Goal: Task Accomplishment & Management: Use online tool/utility

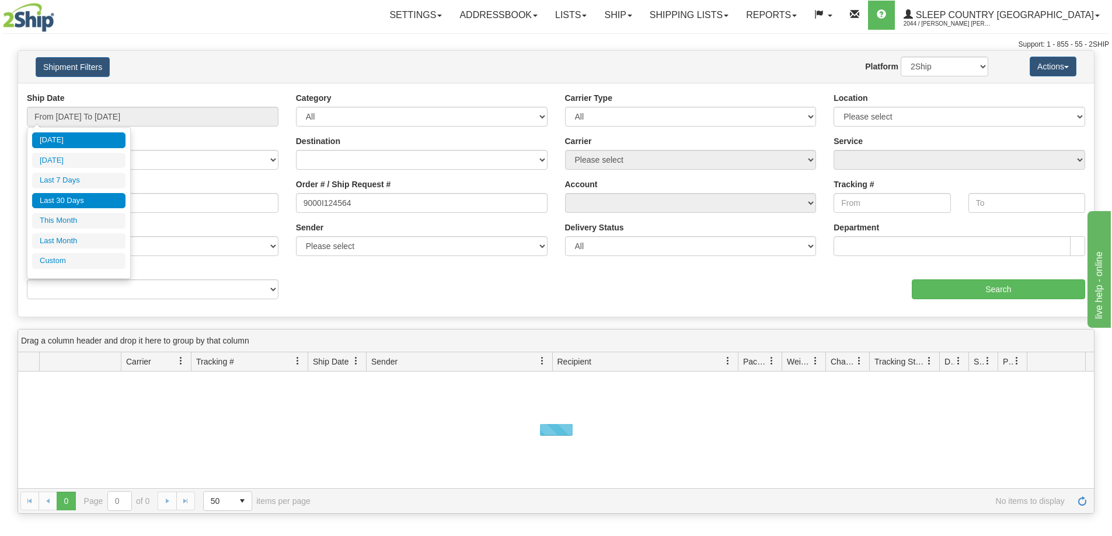
click at [69, 197] on li "Last 30 Days" at bounding box center [78, 201] width 93 height 16
type input "From 09/01/2025 To 09/30/2025"
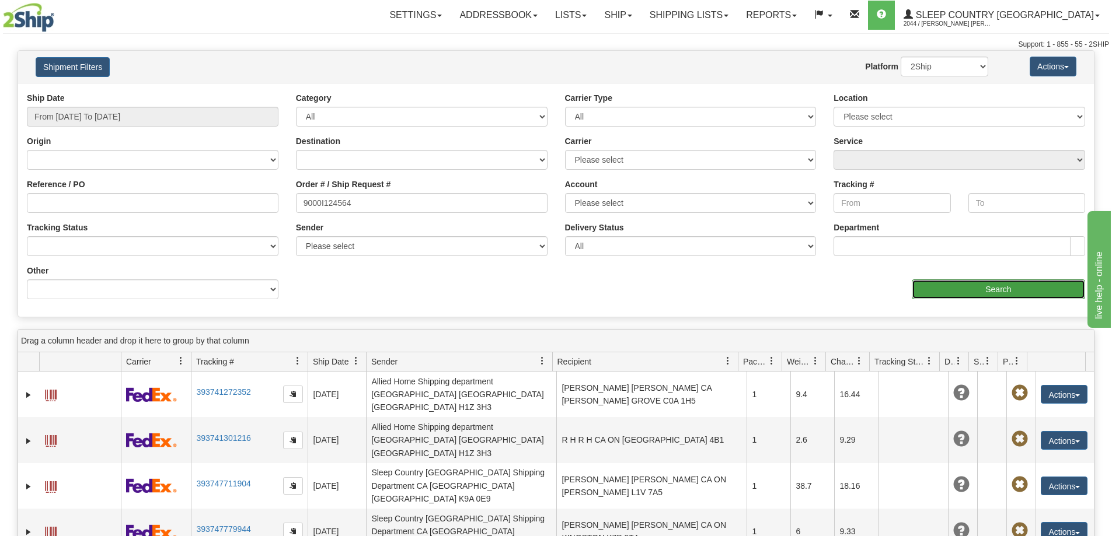
click at [928, 287] on input "Search" at bounding box center [998, 290] width 173 height 20
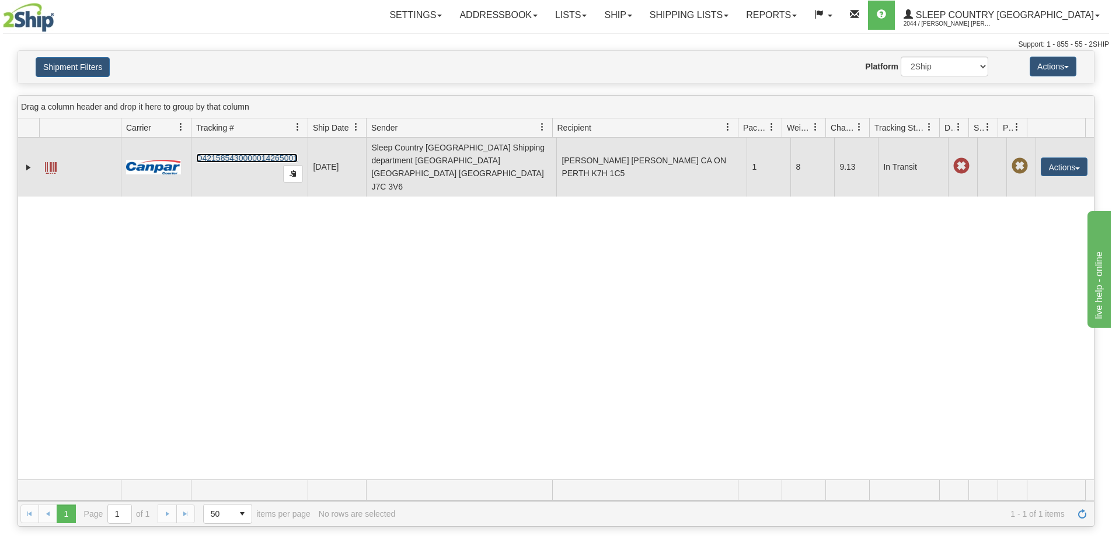
click at [271, 153] on link "D421585430000014265001" at bounding box center [247, 157] width 102 height 9
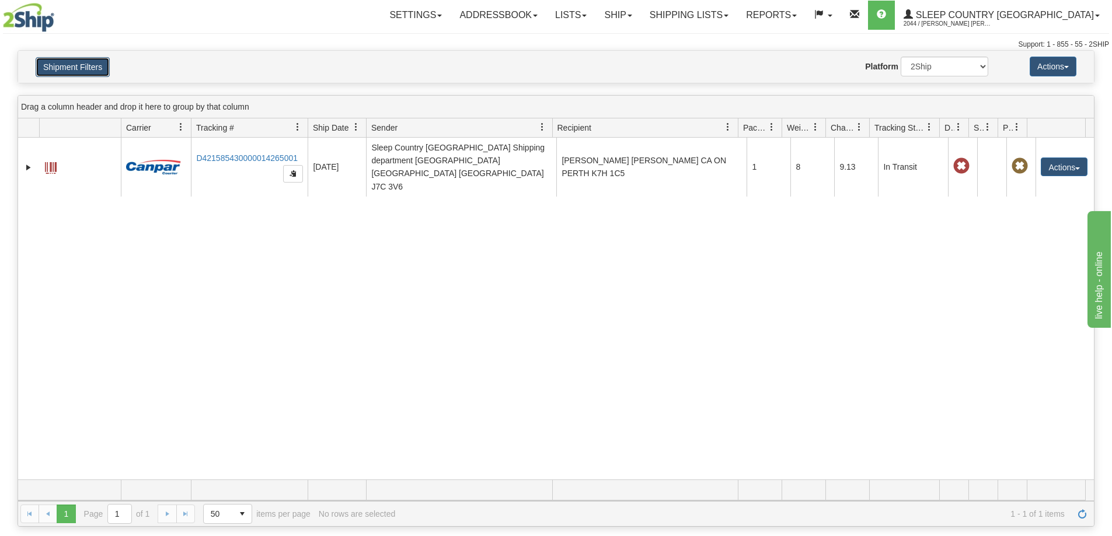
click at [87, 69] on button "Shipment Filters" at bounding box center [73, 67] width 74 height 20
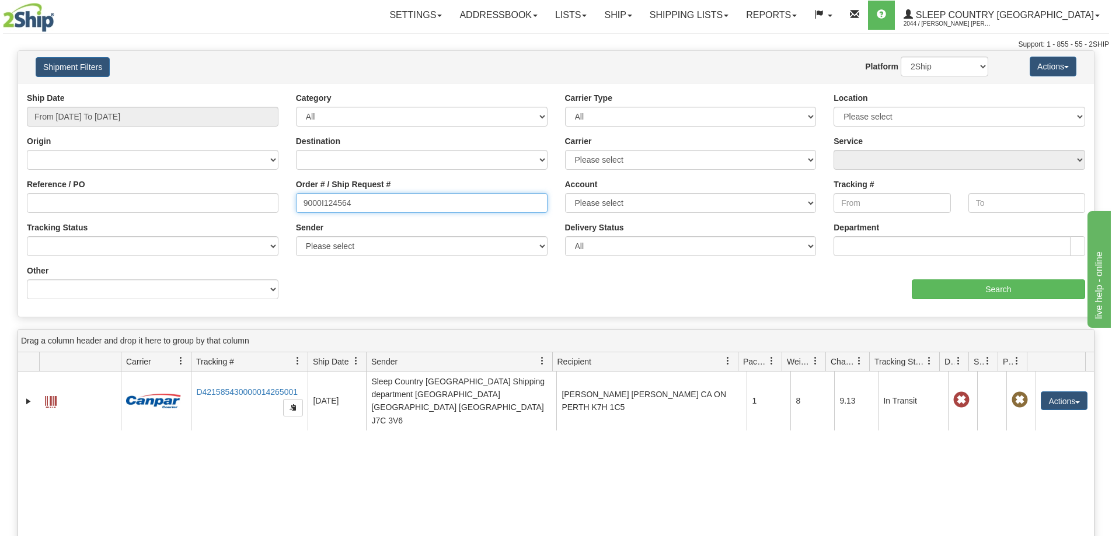
drag, startPoint x: 383, startPoint y: 202, endPoint x: 103, endPoint y: 190, distance: 280.4
click at [116, 92] on div "Reference / PO Order # / Ship Request # 9000I124564 Account Please select Canad…" at bounding box center [556, 92] width 1076 height 0
click at [372, 269] on div "Value" at bounding box center [421, 269] width 269 height 9
click at [353, 201] on input "Order # / Ship Request #" at bounding box center [422, 203] width 252 height 20
paste input "9000I120903"
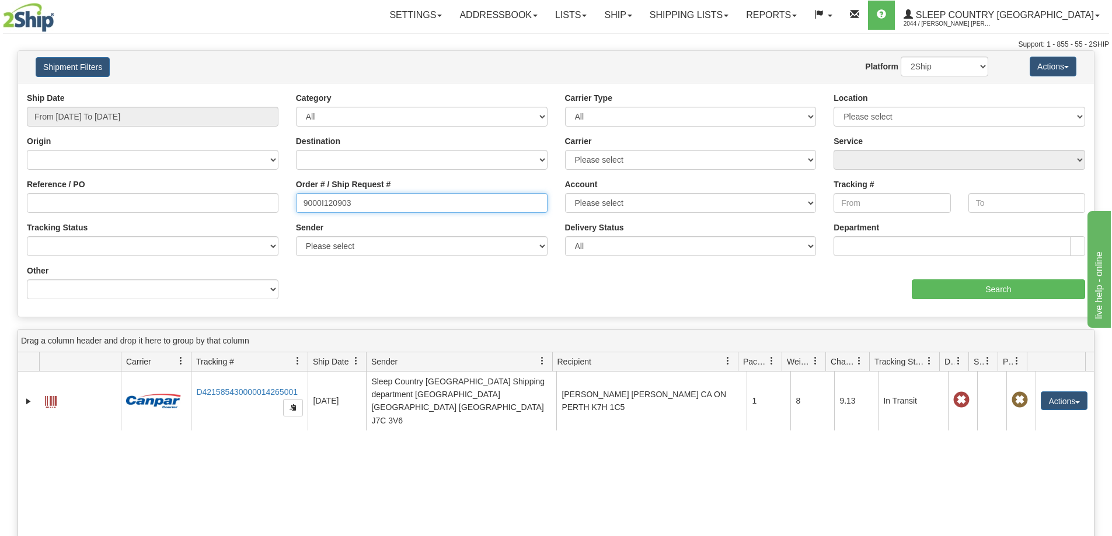
type input "9000I120903"
click at [403, 278] on div "Ship Date From 09/01/2025 To 09/30/2025 Category All Inbound Outbound Carrier T…" at bounding box center [556, 200] width 1076 height 216
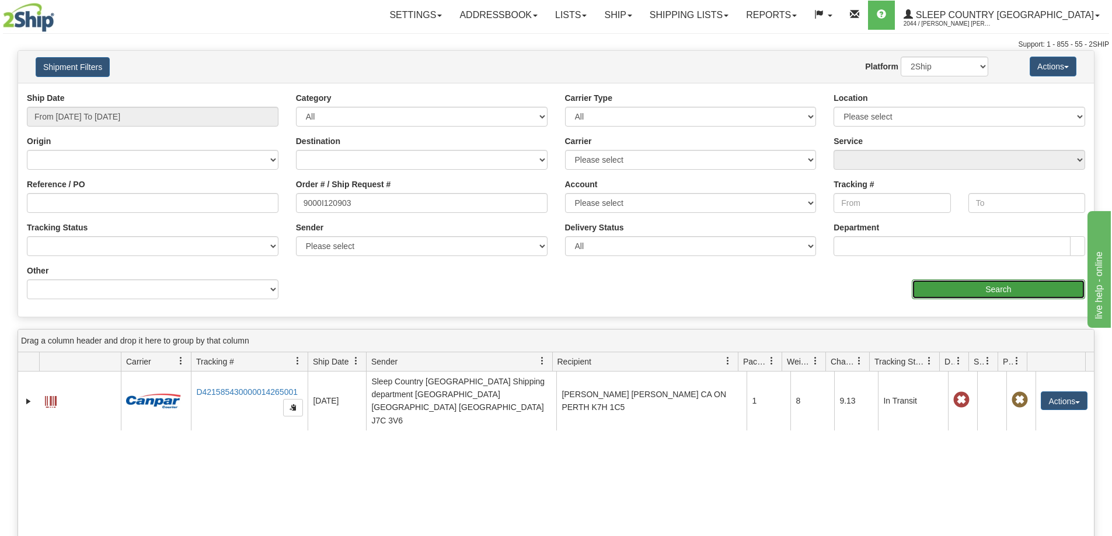
click at [993, 293] on input "Search" at bounding box center [998, 290] width 173 height 20
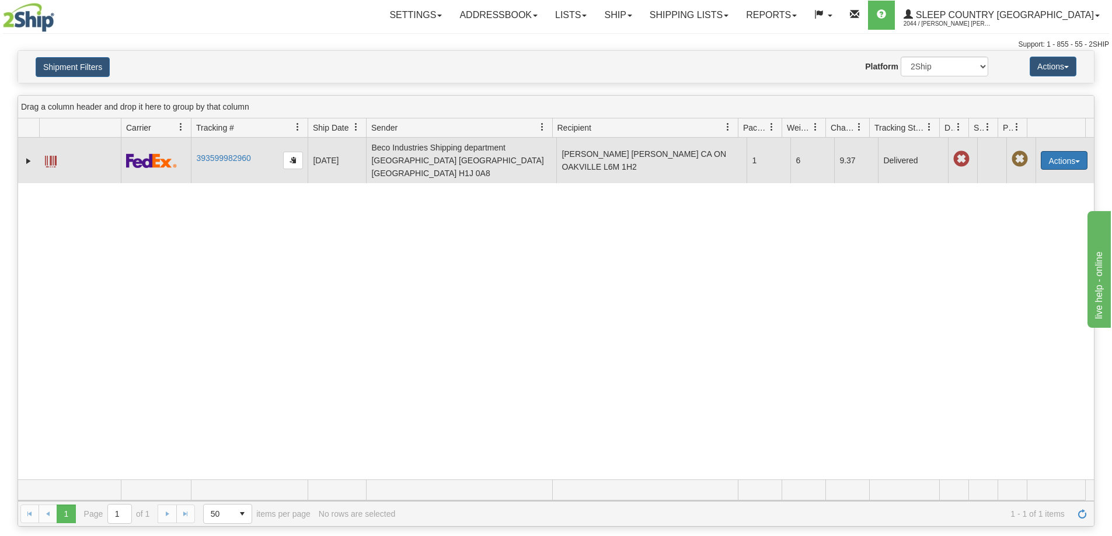
click at [1048, 154] on button "Actions" at bounding box center [1064, 160] width 47 height 19
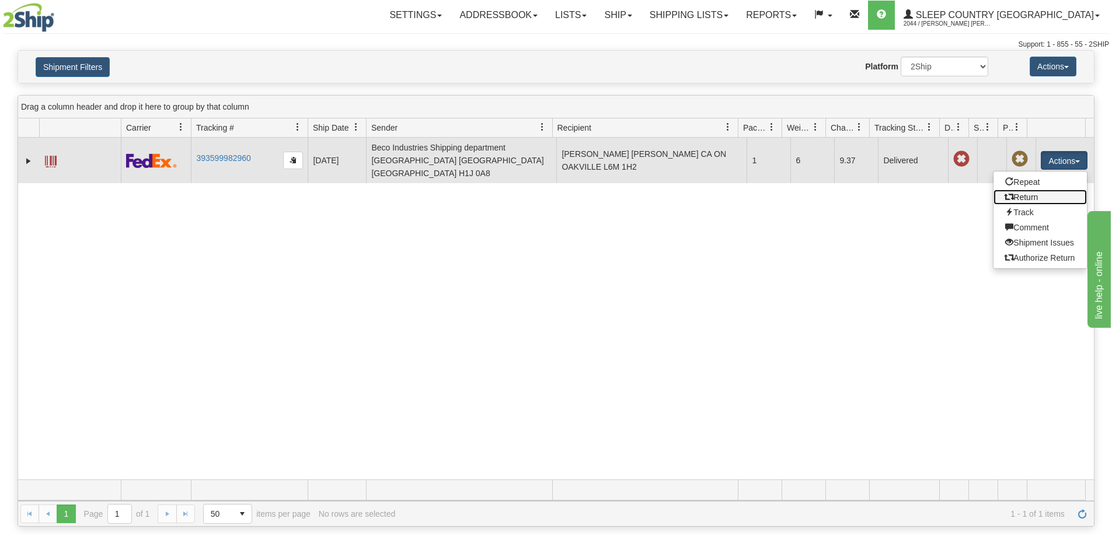
click at [1028, 190] on link "Return" at bounding box center [1039, 197] width 93 height 15
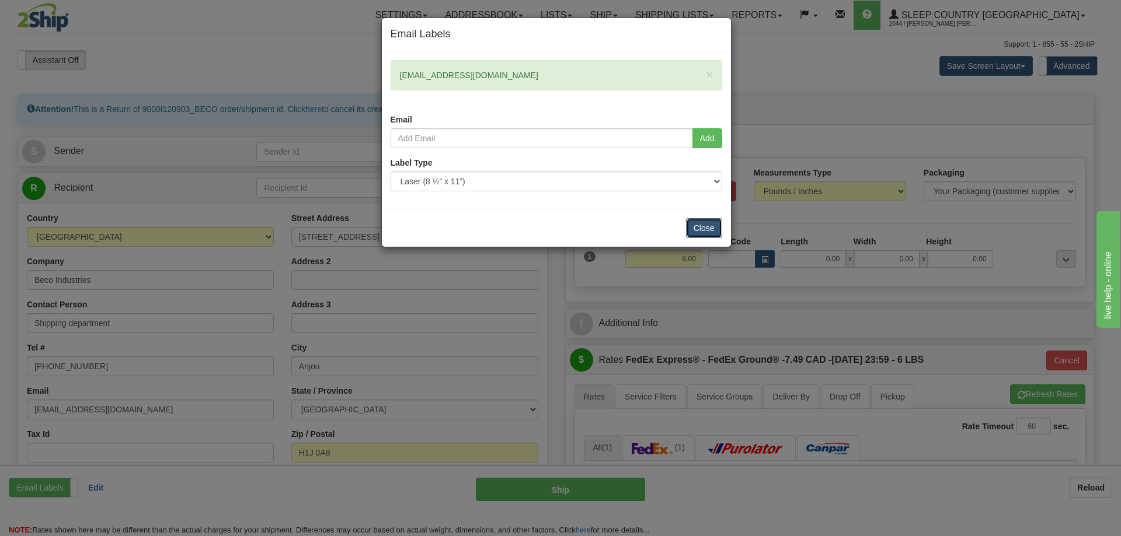
click at [701, 226] on button "Close" at bounding box center [704, 228] width 36 height 20
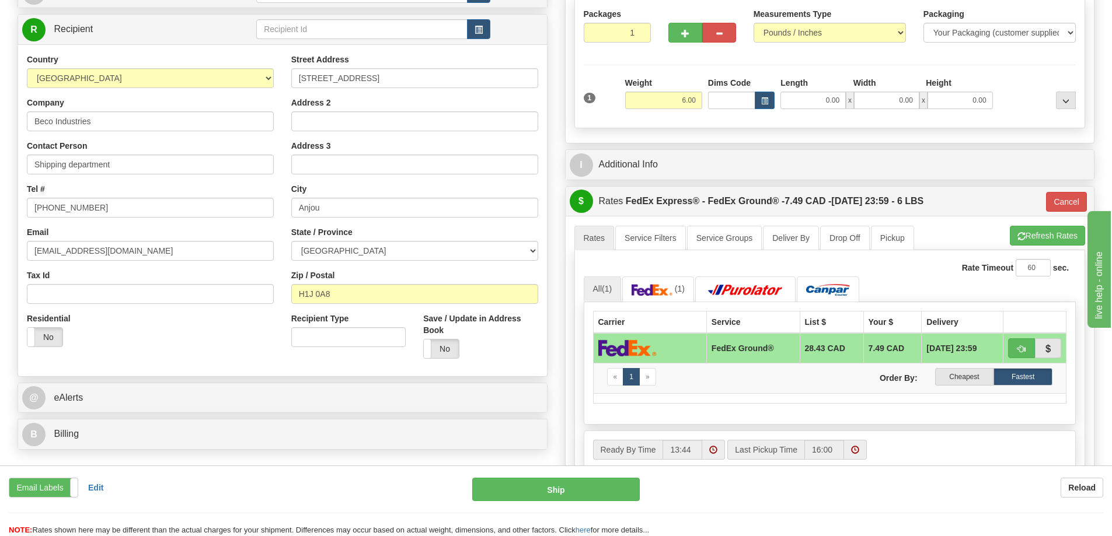
scroll to position [58, 0]
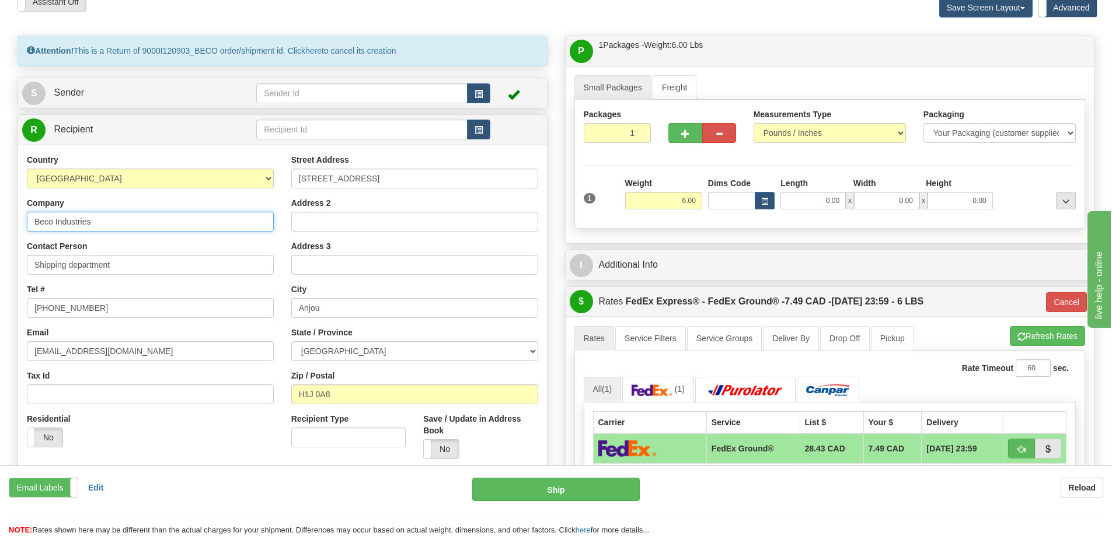
drag, startPoint x: 108, startPoint y: 225, endPoint x: -69, endPoint y: 214, distance: 177.8
click at [0, 214] on html "Training Course Close Toggle navigation Settings Shipping Preferences New Sende…" at bounding box center [556, 210] width 1112 height 536
type input "Sleep Country [GEOGRAPHIC_DATA]"
drag, startPoint x: 123, startPoint y: 300, endPoint x: 119, endPoint y: 305, distance: 6.2
click at [118, 305] on input "[PHONE_NUMBER]" at bounding box center [150, 308] width 247 height 20
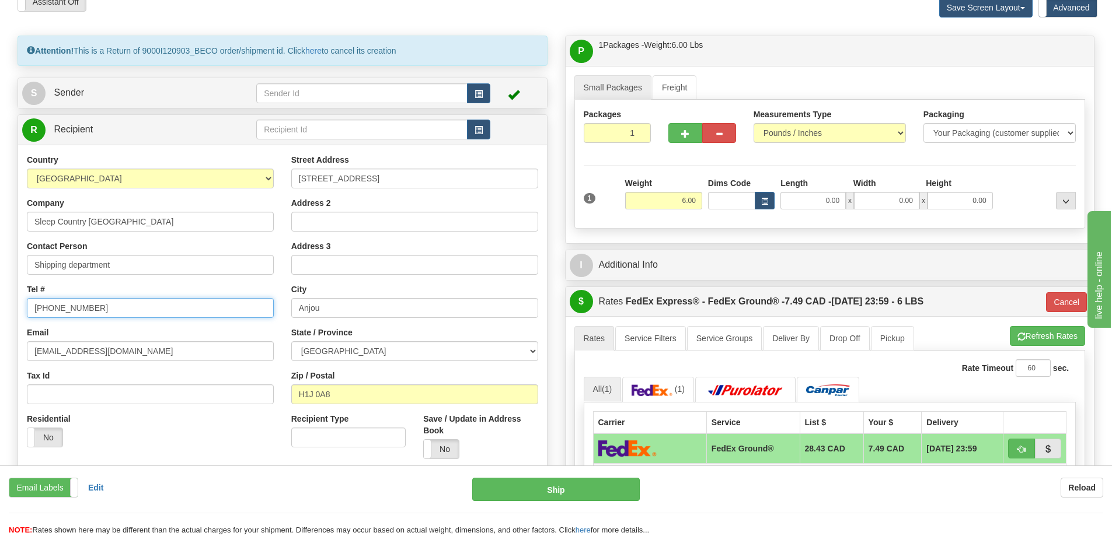
drag, startPoint x: 119, startPoint y: 306, endPoint x: 9, endPoint y: 309, distance: 109.8
click at [9, 309] on div "Attention! This is a Return of 9000I120903_BECO order/shipment id. Click here t…" at bounding box center [282, 296] width 547 height 521
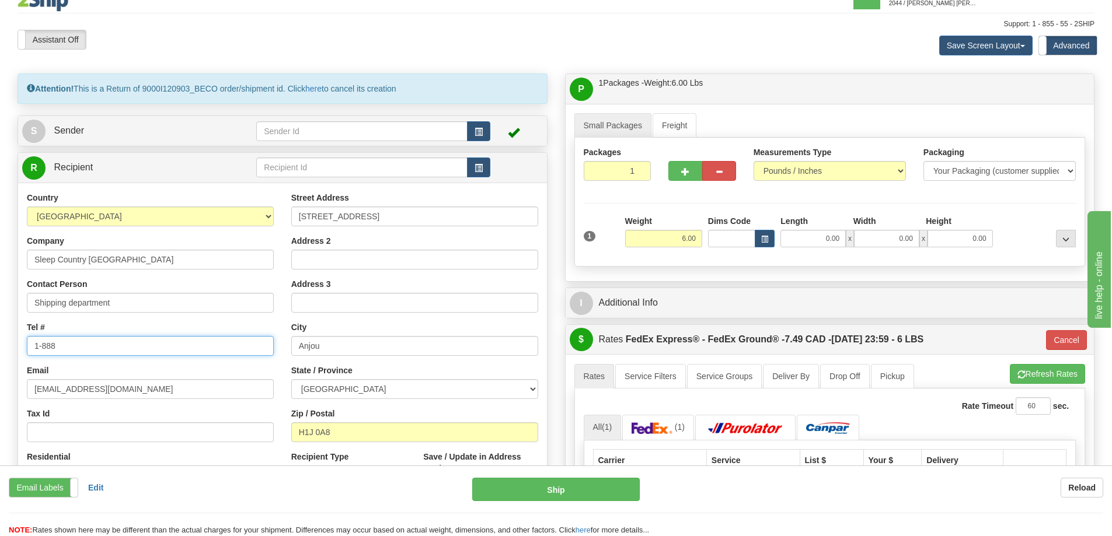
scroll to position [0, 0]
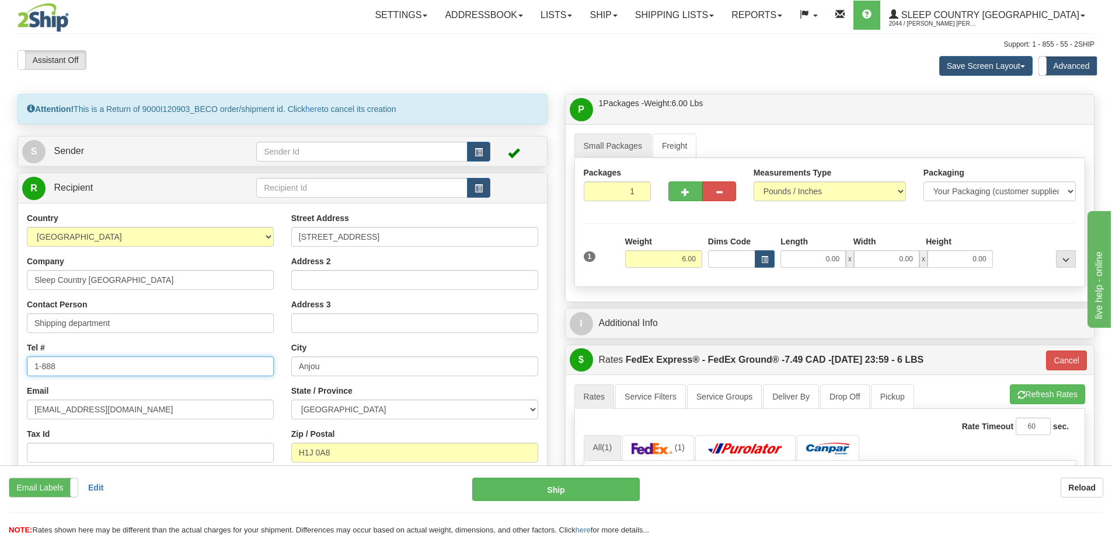
click at [124, 365] on input "1-888" at bounding box center [150, 367] width 247 height 20
type input "[PHONE_NUMBER]"
drag, startPoint x: 15, startPoint y: 402, endPoint x: -103, endPoint y: 392, distance: 117.8
click at [0, 392] on html "Training Course Close Toggle navigation Settings Shipping Preferences New Sende…" at bounding box center [556, 268] width 1112 height 536
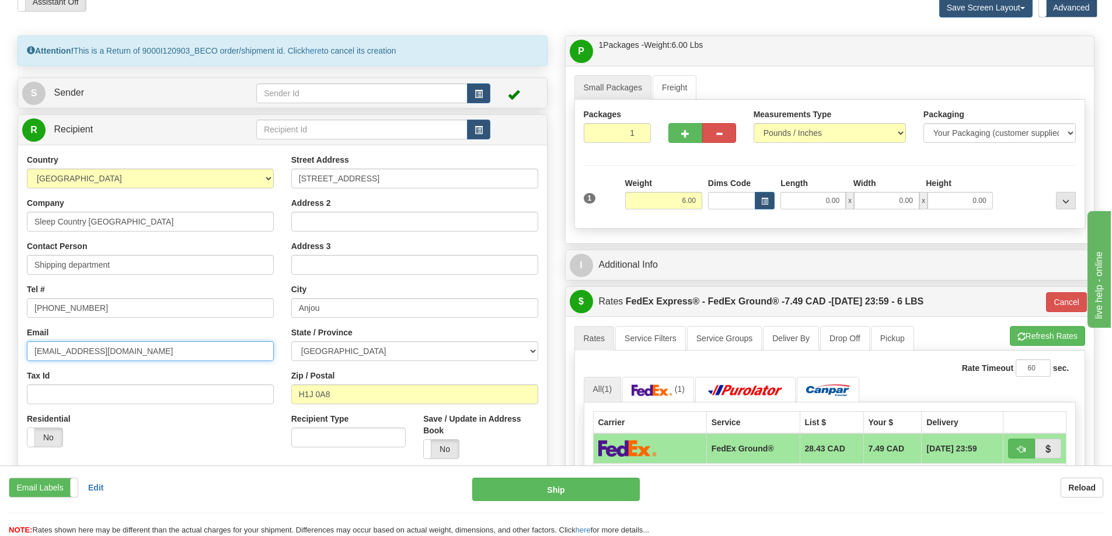
click at [52, 349] on input "[EMAIL_ADDRESS][DOMAIN_NAME]" at bounding box center [150, 351] width 247 height 20
type input "[EMAIL_ADDRESS][DOMAIN_NAME]"
click at [164, 326] on div "Country [GEOGRAPHIC_DATA] [GEOGRAPHIC_DATA] [GEOGRAPHIC_DATA] [GEOGRAPHIC_DATA]…" at bounding box center [150, 305] width 264 height 302
drag, startPoint x: 387, startPoint y: 174, endPoint x: 273, endPoint y: 161, distance: 115.1
click at [273, 159] on div "Country [GEOGRAPHIC_DATA] [GEOGRAPHIC_DATA] [GEOGRAPHIC_DATA] [GEOGRAPHIC_DATA]…" at bounding box center [282, 311] width 529 height 314
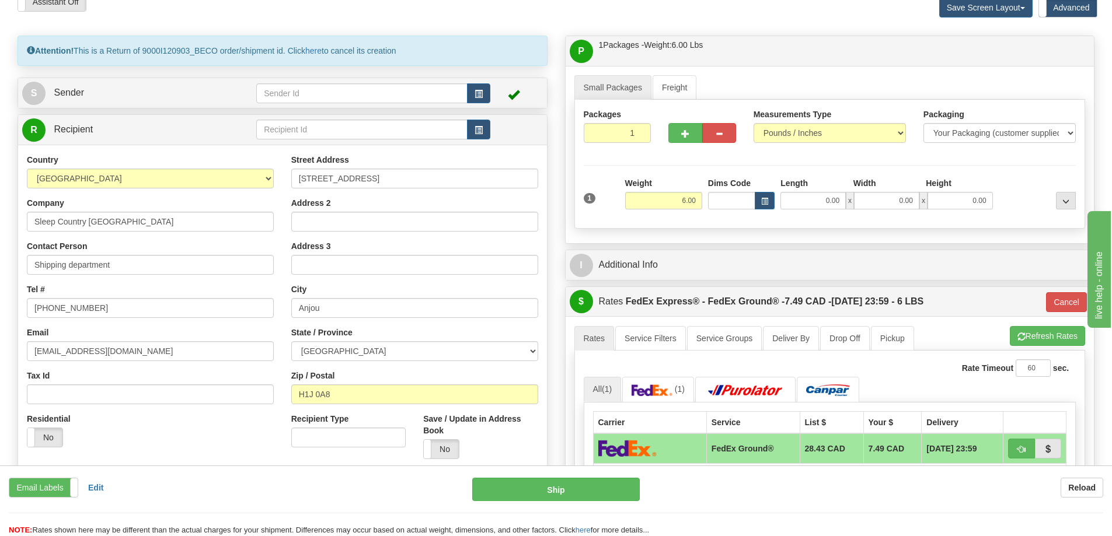
click at [559, 187] on div "P Packages / Skids 1 Packages - Weight: 6.00 Lbs 1 Skids - Weight: NaN Lbs Ship…" at bounding box center [829, 413] width 547 height 754
drag, startPoint x: 397, startPoint y: 182, endPoint x: 293, endPoint y: 182, distance: 104.5
click at [293, 182] on input "[STREET_ADDRESS]" at bounding box center [414, 179] width 247 height 20
type input "[STREET_ADDRESS]"
drag, startPoint x: 304, startPoint y: 304, endPoint x: 264, endPoint y: 305, distance: 40.3
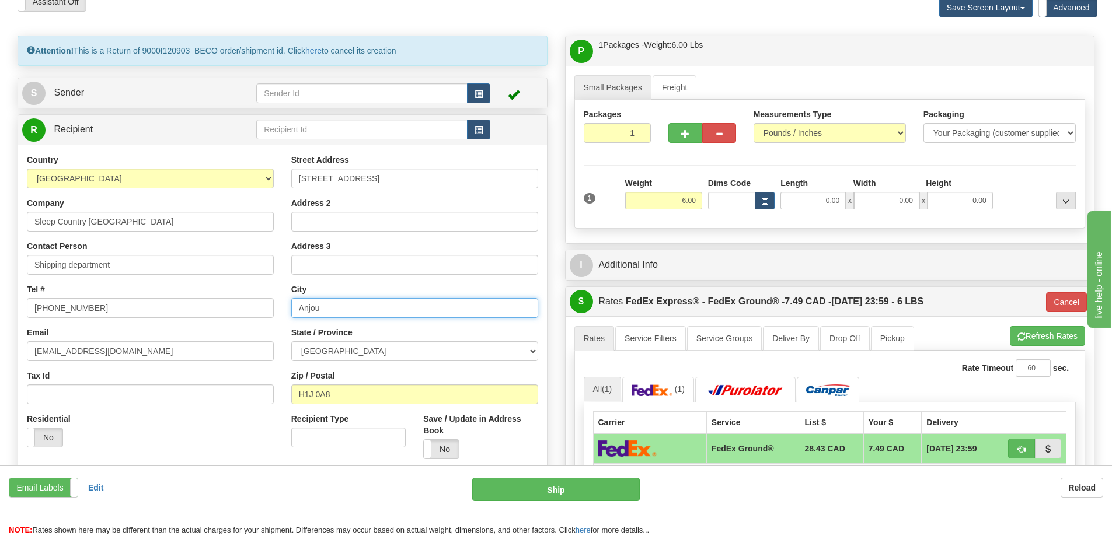
click at [264, 305] on div "Country [GEOGRAPHIC_DATA] [GEOGRAPHIC_DATA] [GEOGRAPHIC_DATA] [GEOGRAPHIC_DATA]…" at bounding box center [282, 311] width 529 height 314
type input "BELLEVILLE"
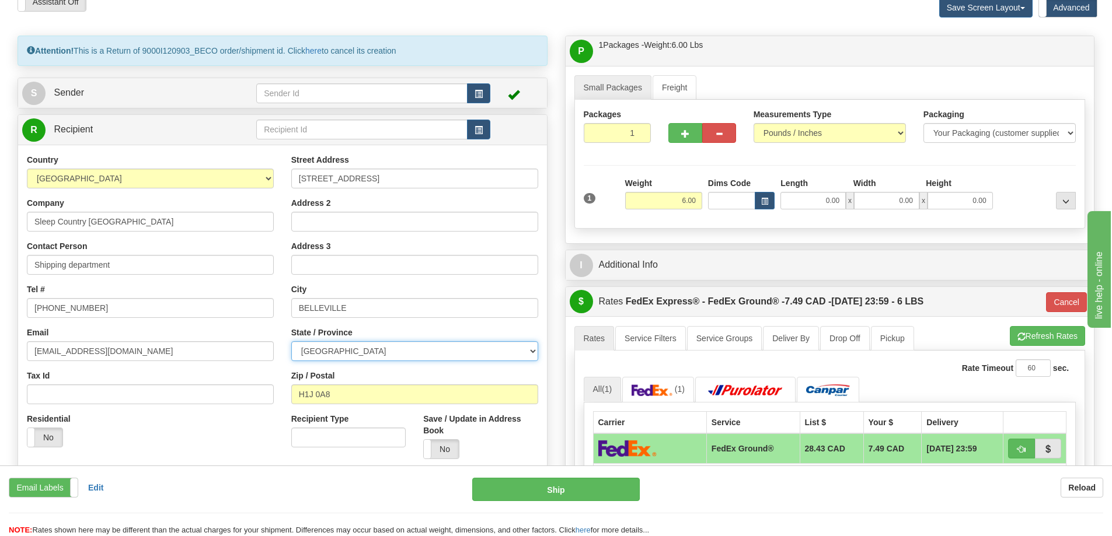
click at [335, 354] on select "[GEOGRAPHIC_DATA] [GEOGRAPHIC_DATA] [GEOGRAPHIC_DATA] [GEOGRAPHIC_DATA] [GEOGRA…" at bounding box center [414, 351] width 247 height 20
select select "ON"
click at [291, 341] on select "[GEOGRAPHIC_DATA] [GEOGRAPHIC_DATA] [GEOGRAPHIC_DATA] [GEOGRAPHIC_DATA] [GEOGRA…" at bounding box center [414, 351] width 247 height 20
drag, startPoint x: 338, startPoint y: 398, endPoint x: 275, endPoint y: 394, distance: 63.2
click at [275, 394] on div "Country [GEOGRAPHIC_DATA] [GEOGRAPHIC_DATA] [GEOGRAPHIC_DATA] [GEOGRAPHIC_DATA]…" at bounding box center [282, 311] width 529 height 314
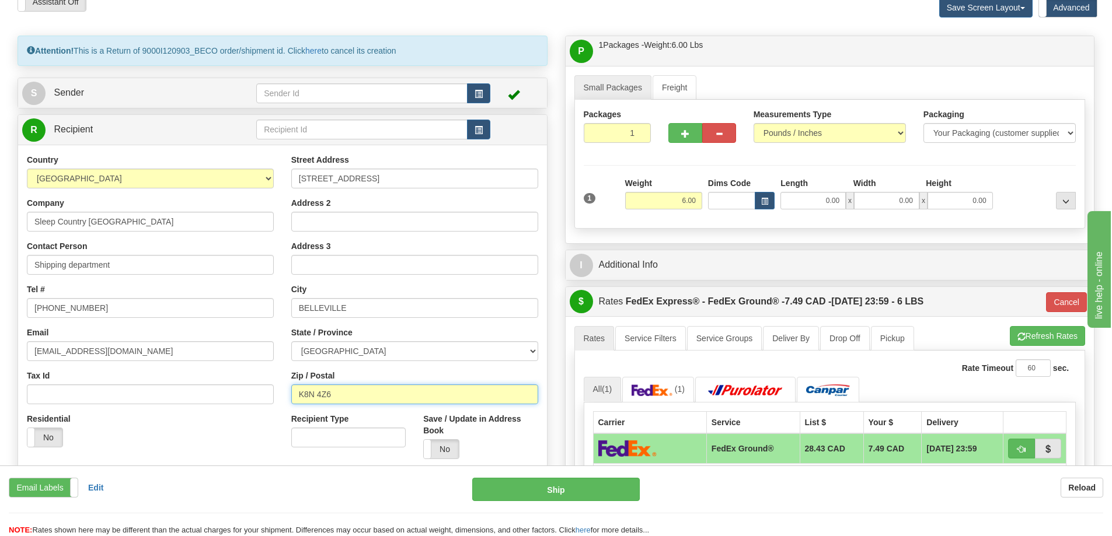
type input "K8N 4Z6"
click at [236, 434] on div "Residential Yes No" at bounding box center [150, 434] width 264 height 43
type input "92"
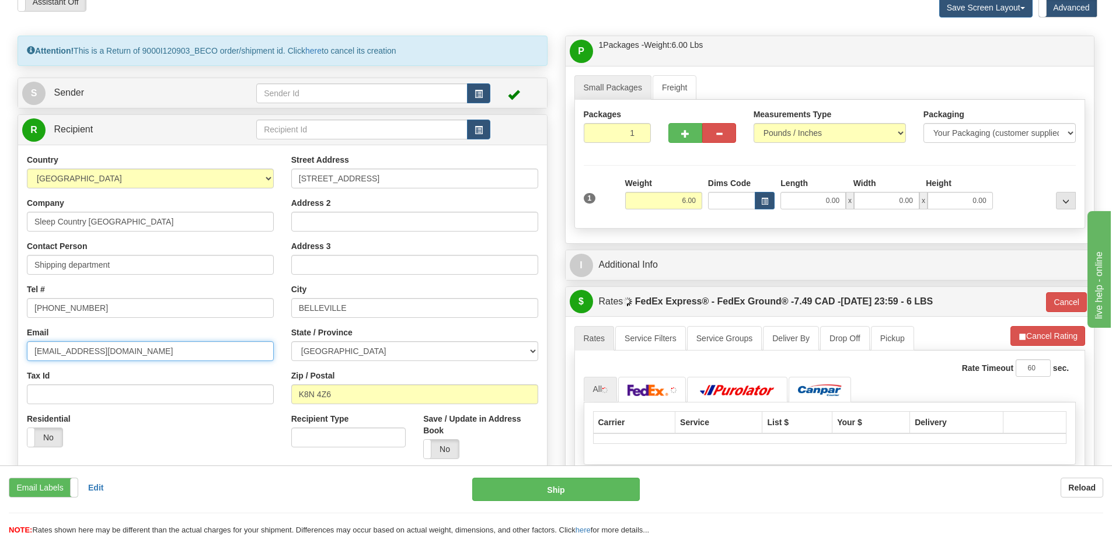
drag, startPoint x: 43, startPoint y: 352, endPoint x: 31, endPoint y: 349, distance: 12.0
click at [31, 349] on input "[EMAIL_ADDRESS][DOMAIN_NAME]" at bounding box center [150, 351] width 247 height 20
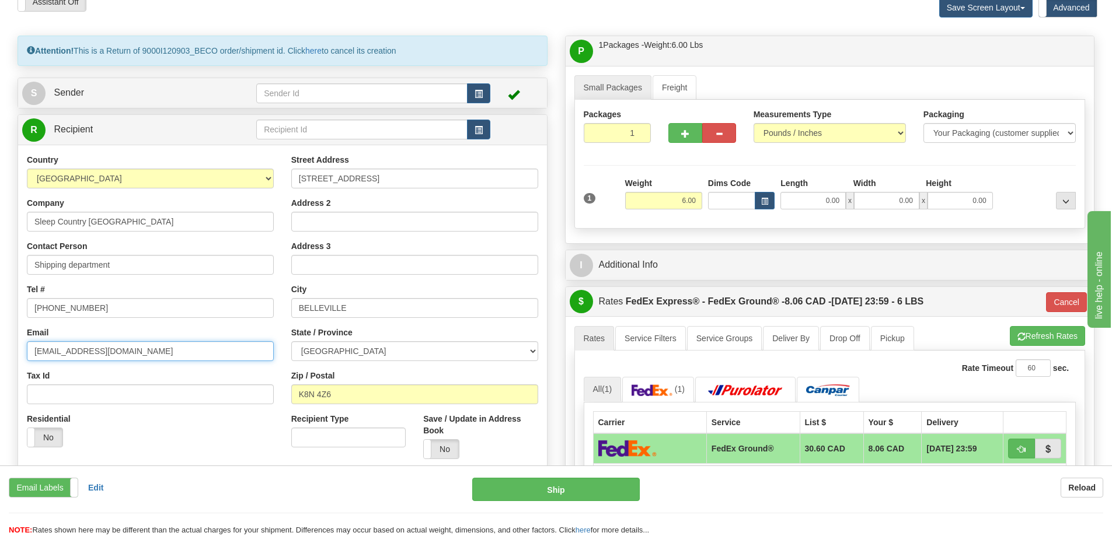
type input "[EMAIL_ADDRESS][DOMAIN_NAME]"
click at [145, 434] on div "Residential Yes No" at bounding box center [150, 434] width 264 height 43
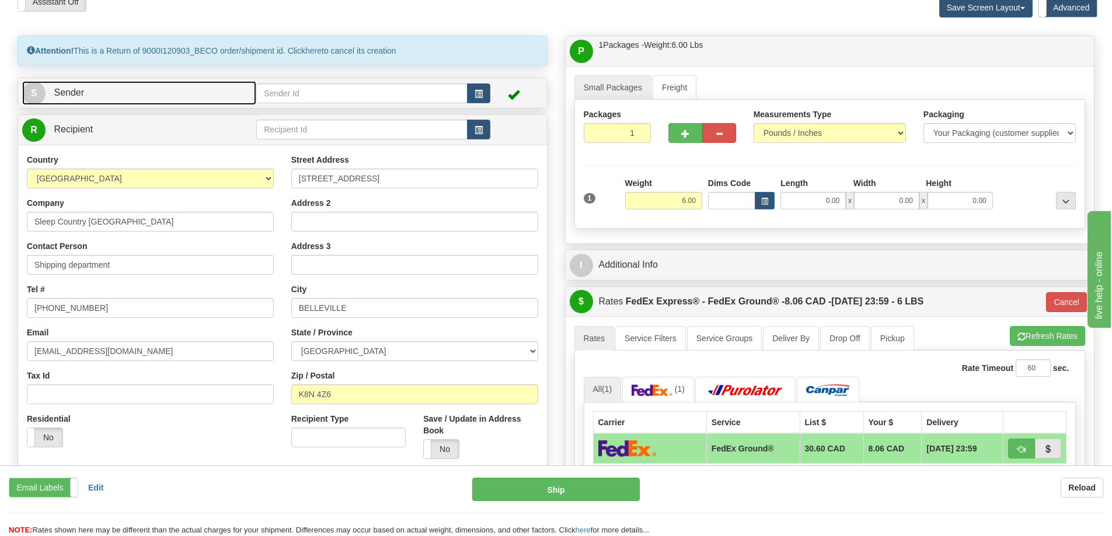
click at [148, 92] on link "S Sender" at bounding box center [139, 93] width 234 height 24
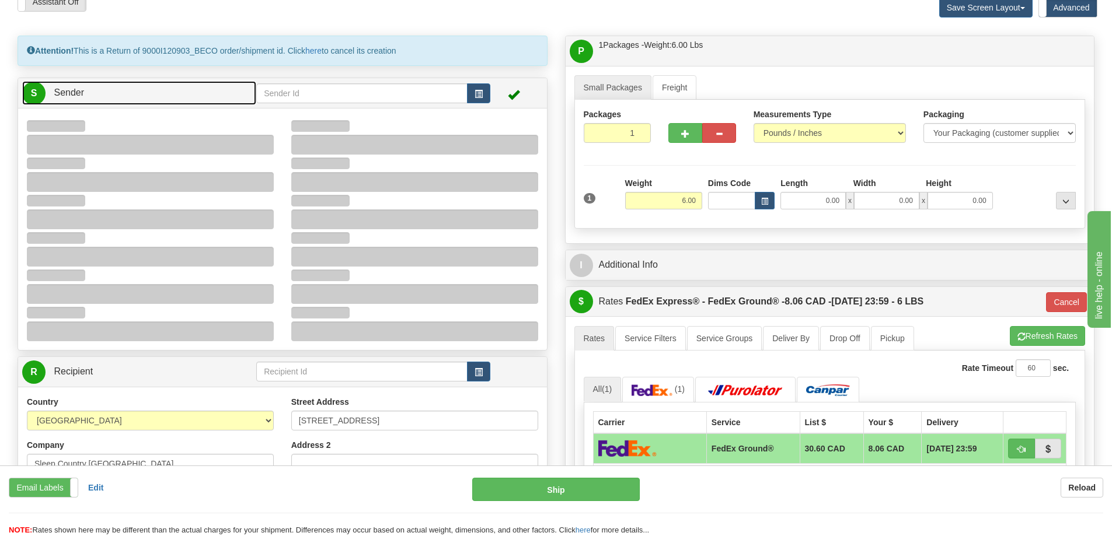
type input "14:39"
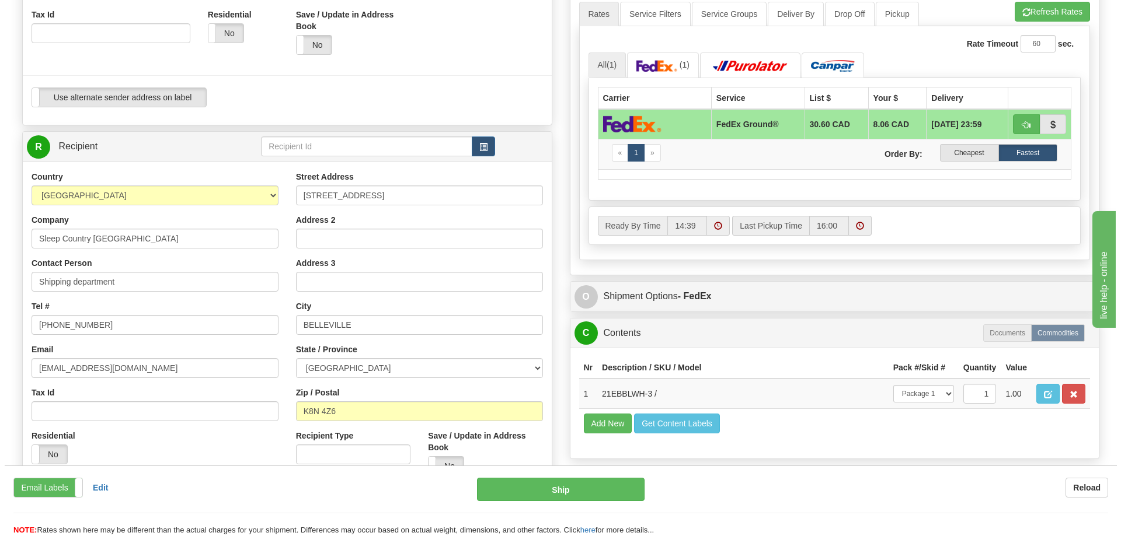
scroll to position [409, 0]
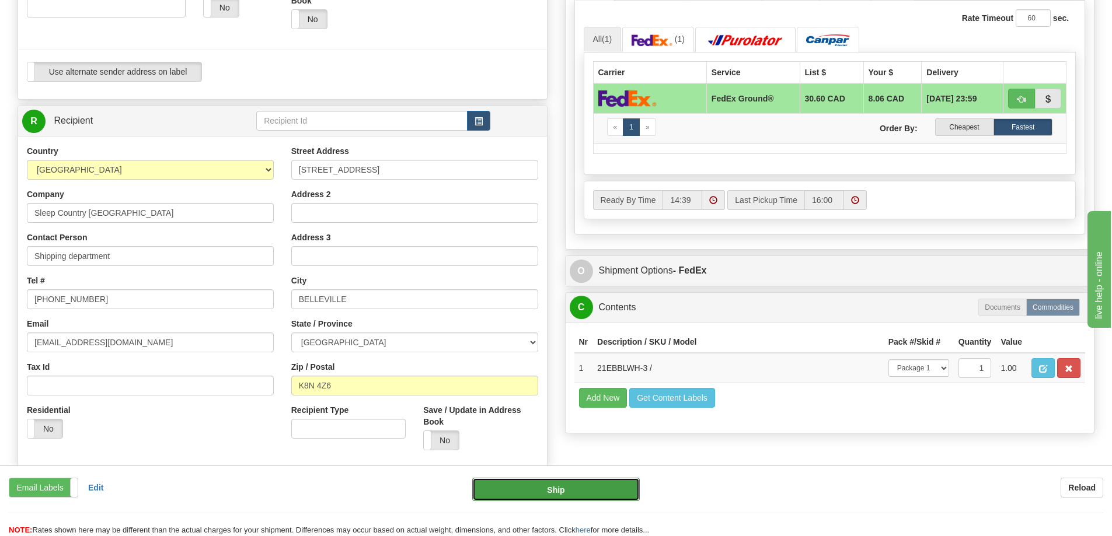
click at [558, 491] on button "Ship" at bounding box center [555, 489] width 167 height 23
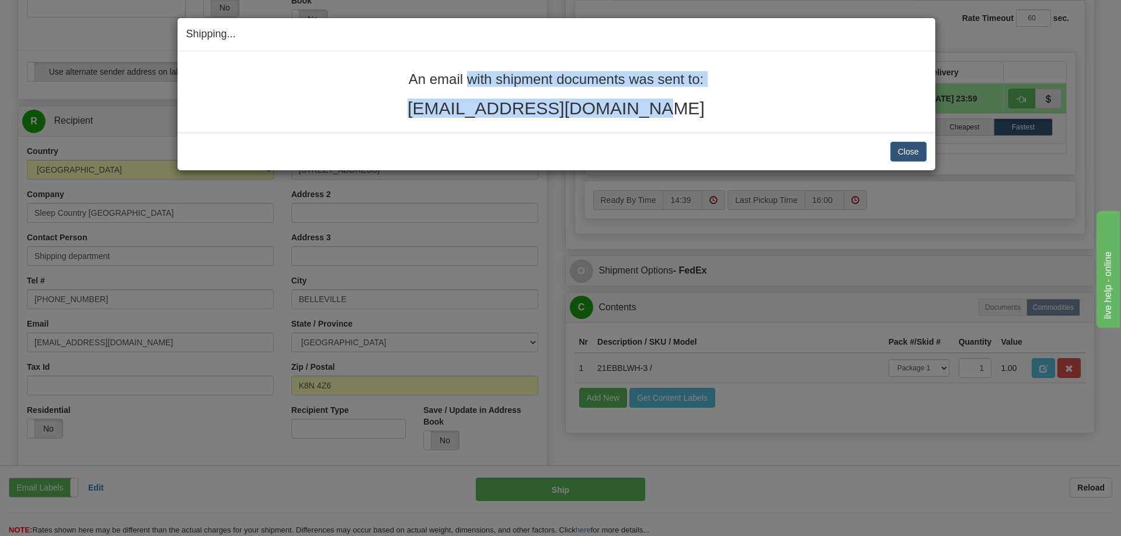
drag, startPoint x: 636, startPoint y: 111, endPoint x: 392, endPoint y: 68, distance: 247.7
click at [392, 68] on div "An email with shipment documents was sent to: [EMAIL_ADDRESS][DOMAIN_NAME]" at bounding box center [556, 91] width 758 height 81
copy div "An email with shipment documents was sent to: [EMAIL_ADDRESS][DOMAIN_NAME]"
click at [910, 150] on button "Close" at bounding box center [908, 152] width 36 height 20
